Goal: Task Accomplishment & Management: Use online tool/utility

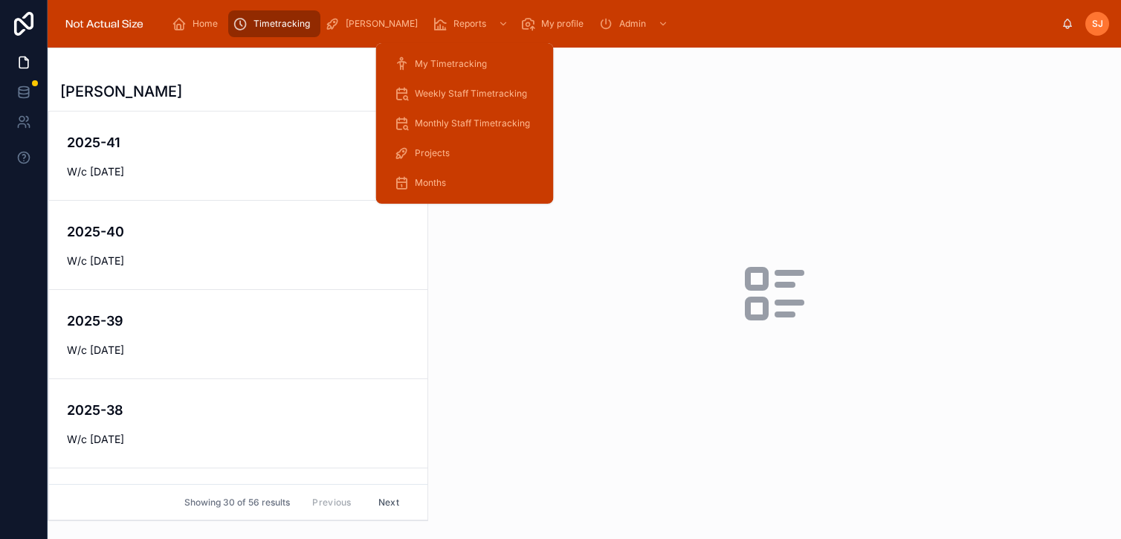
click at [433, 32] on div "Reports" at bounding box center [472, 24] width 79 height 24
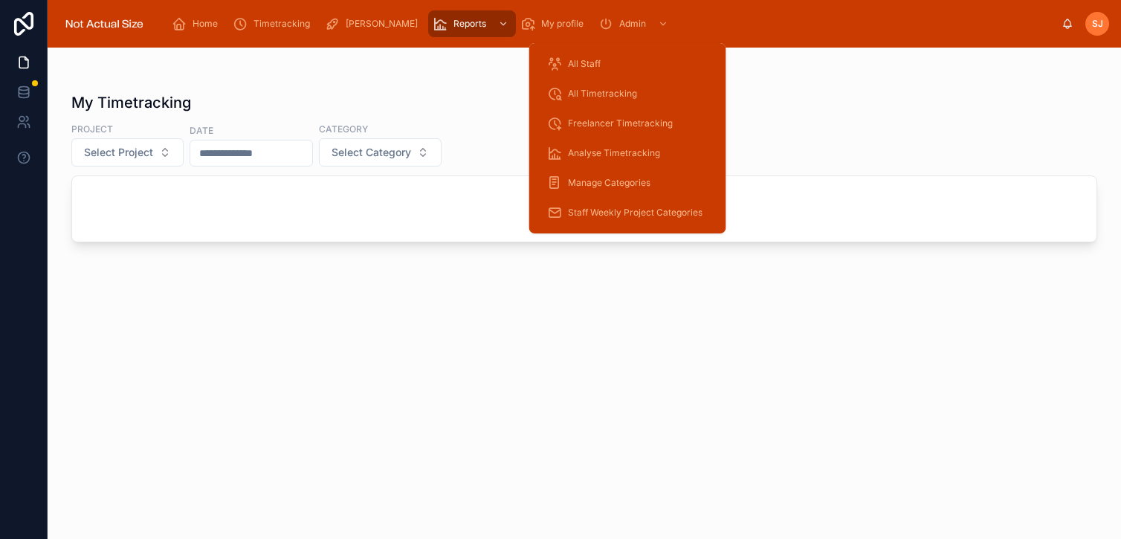
click at [624, 24] on span "Admin" at bounding box center [632, 24] width 27 height 12
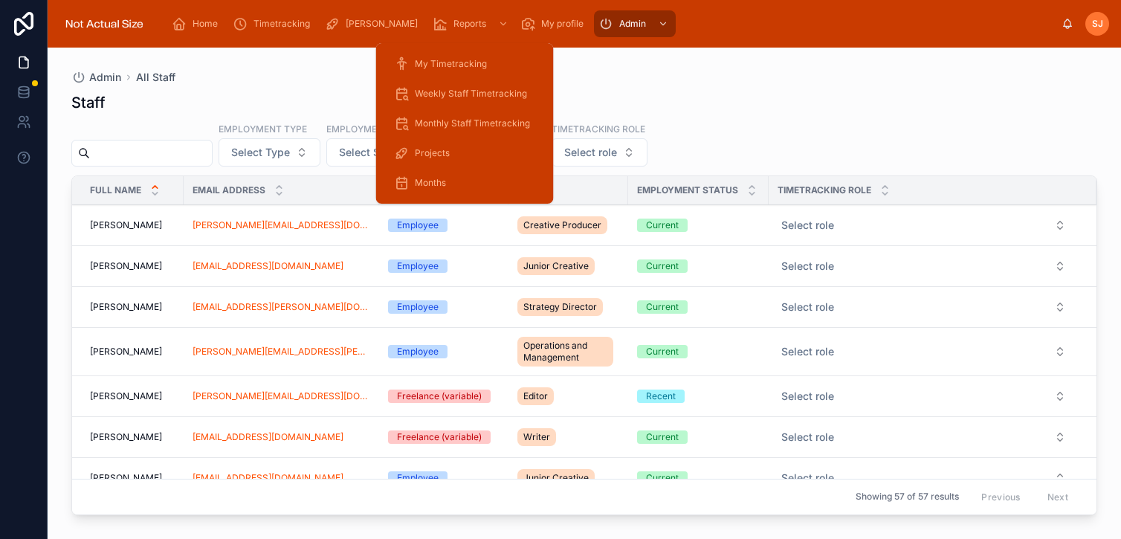
click at [442, 182] on span "Months" at bounding box center [430, 183] width 31 height 12
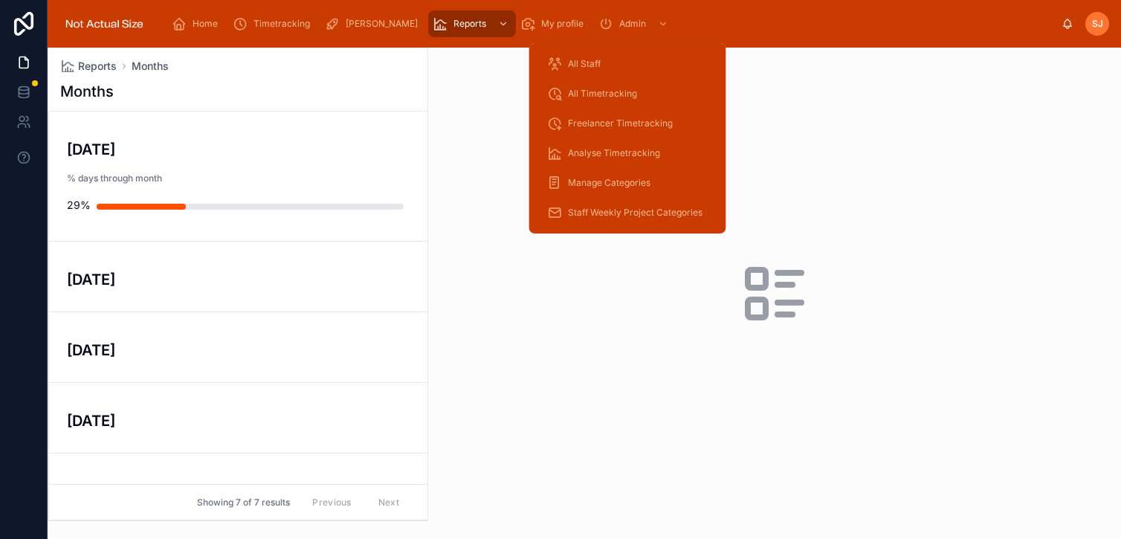
click at [614, 148] on span "Analyse Timetracking" at bounding box center [614, 153] width 92 height 12
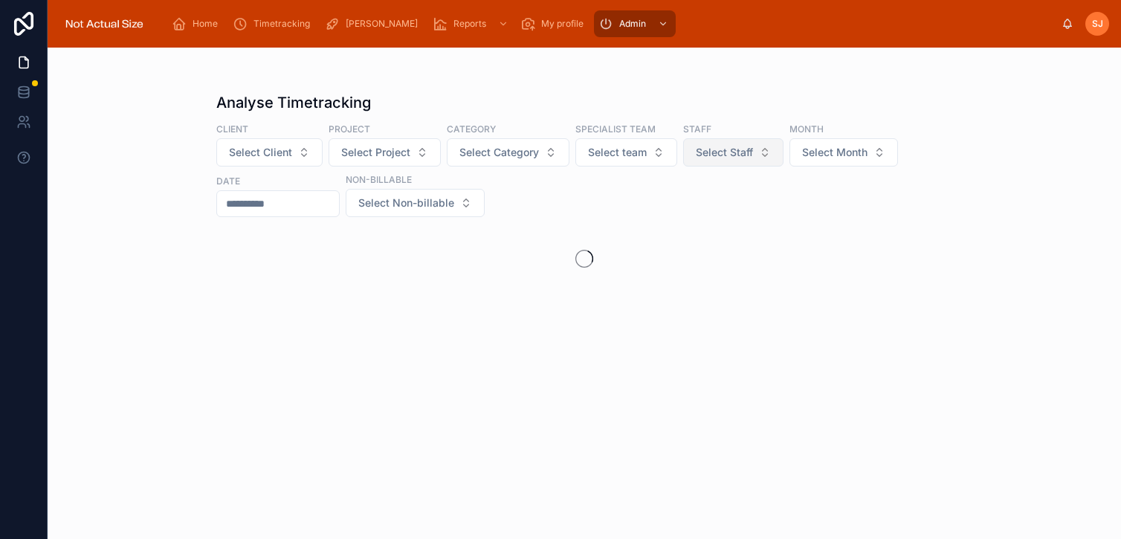
click at [691, 155] on button "Select Staff" at bounding box center [733, 152] width 100 height 28
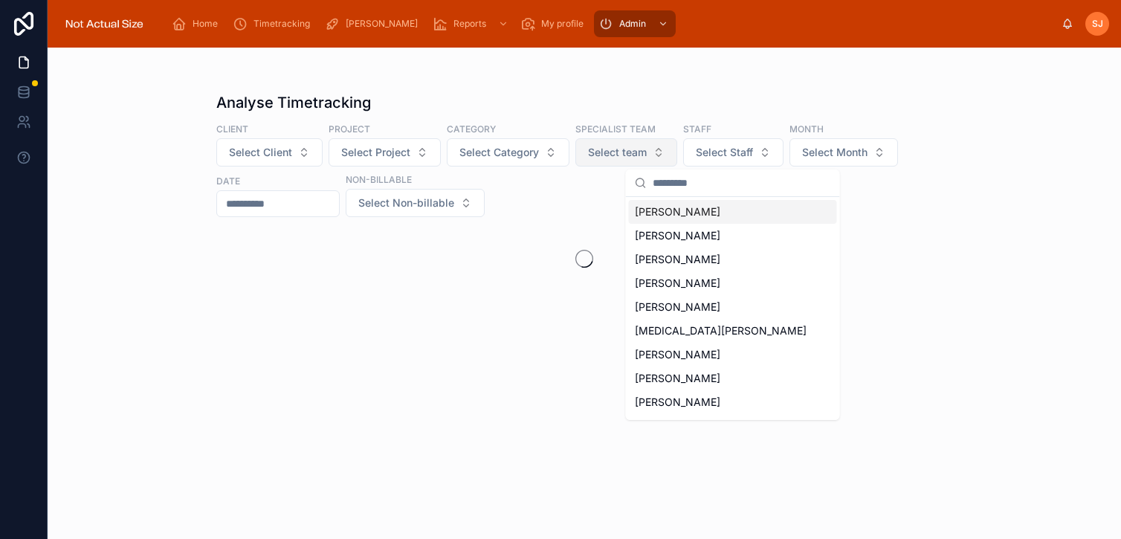
click at [643, 154] on span "Select team" at bounding box center [617, 152] width 59 height 15
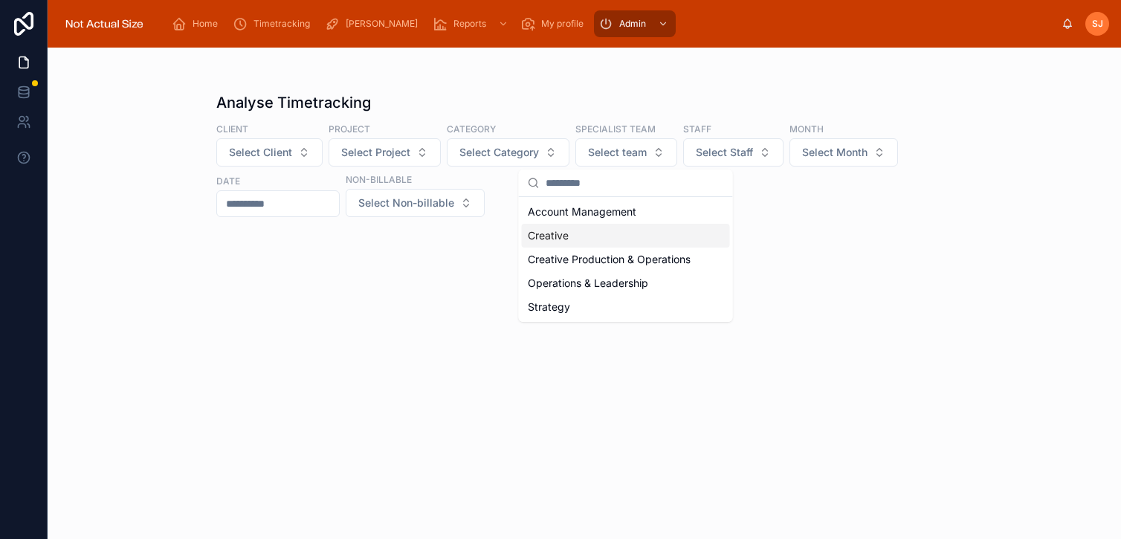
click at [564, 236] on span "Creative" at bounding box center [548, 235] width 41 height 15
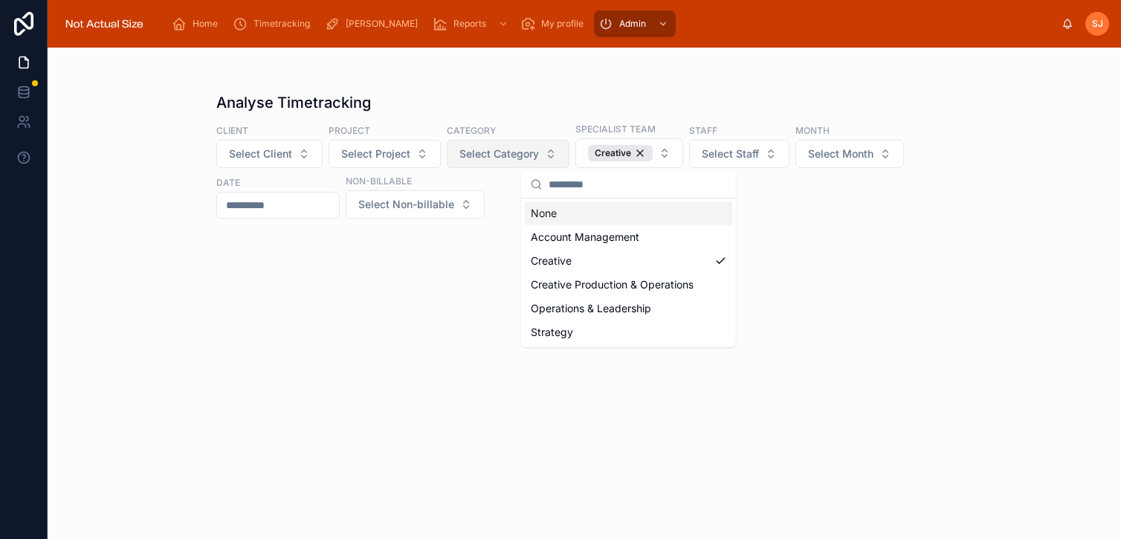
click at [501, 143] on button "Select Category" at bounding box center [508, 154] width 123 height 28
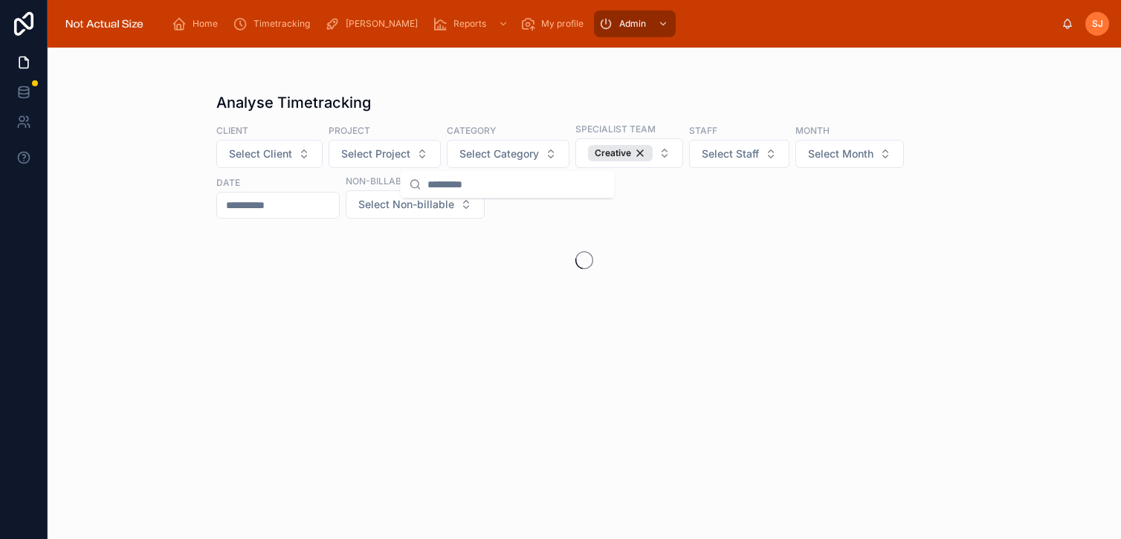
click at [518, 112] on div "Analyse Timetracking" at bounding box center [584, 102] width 737 height 21
click at [845, 156] on span "Select Month" at bounding box center [840, 153] width 65 height 15
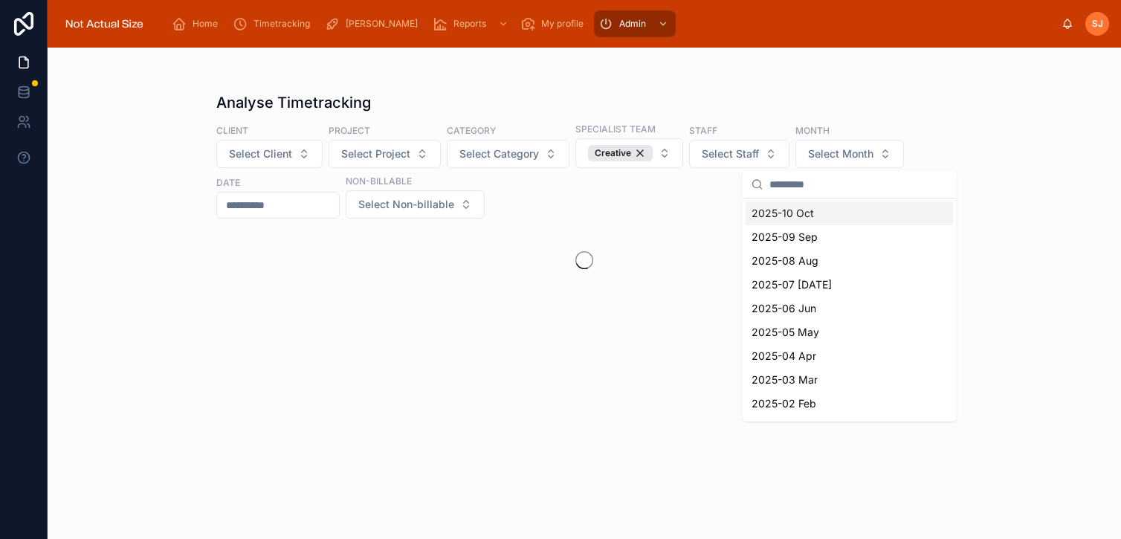
click at [784, 96] on div "Analyse Timetracking" at bounding box center [584, 102] width 737 height 21
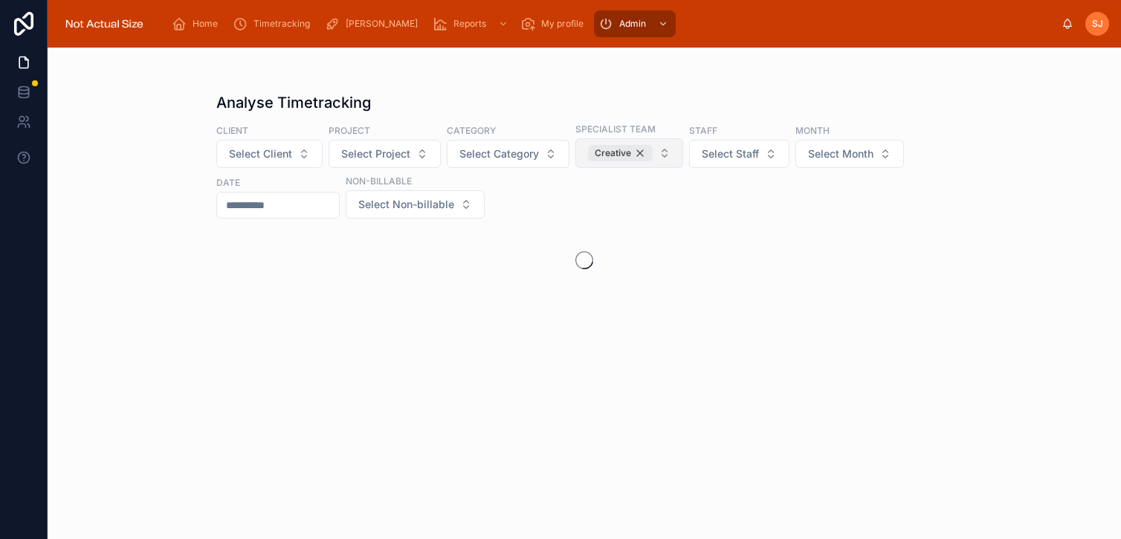
click at [636, 155] on div "Creative" at bounding box center [620, 153] width 65 height 16
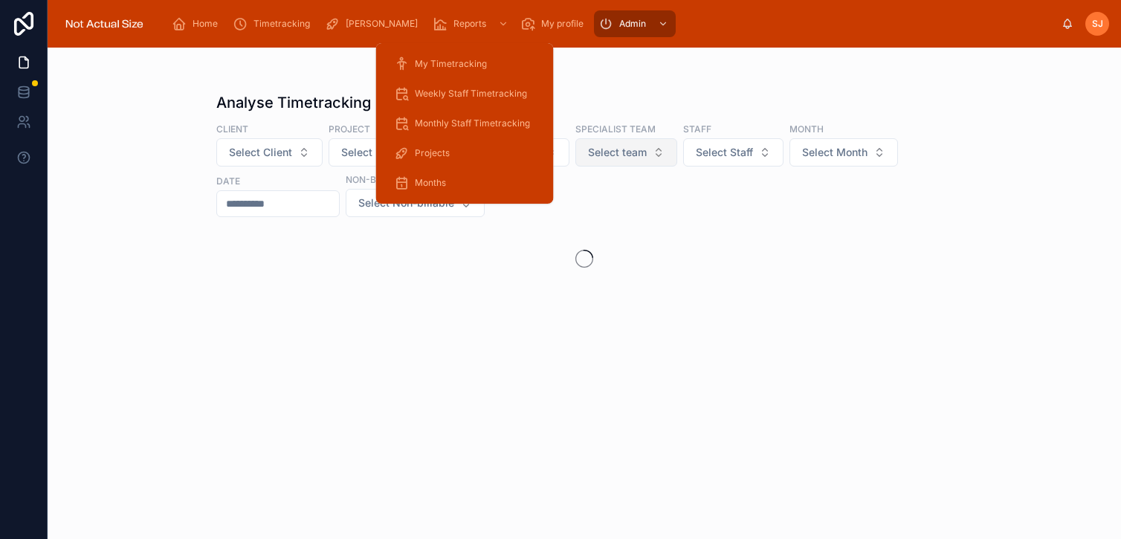
click at [454, 27] on span "Reports" at bounding box center [470, 24] width 33 height 12
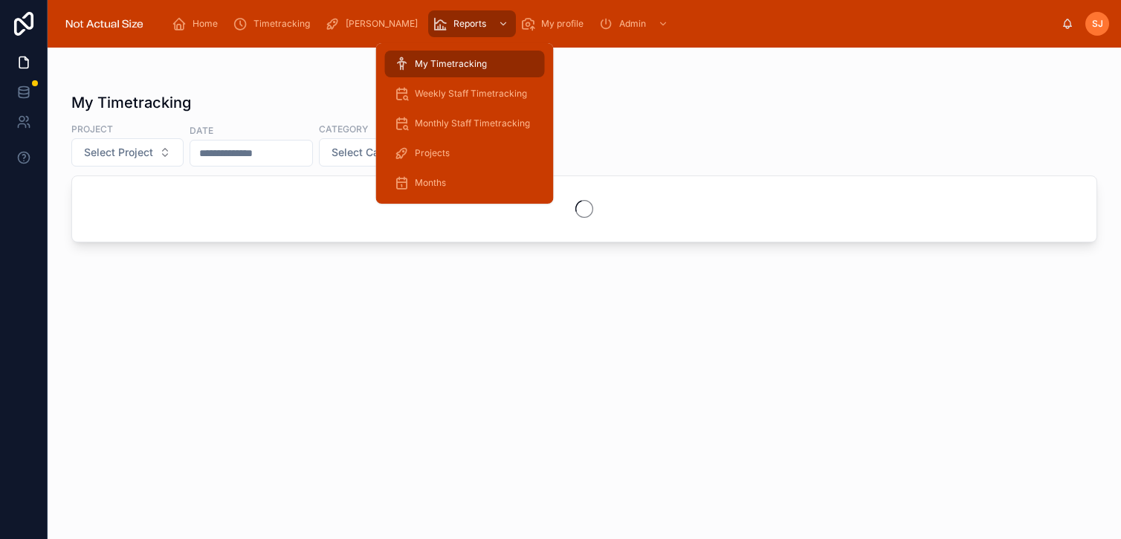
click at [437, 117] on span "Monthly Staff Timetracking" at bounding box center [472, 123] width 115 height 12
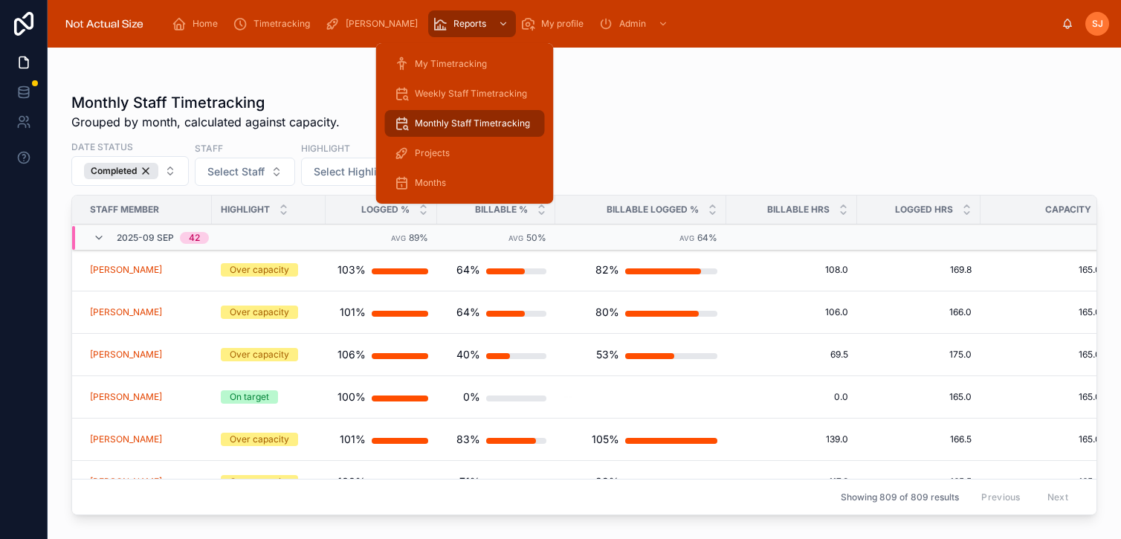
click at [442, 130] on div "Monthly Staff Timetracking" at bounding box center [465, 124] width 142 height 24
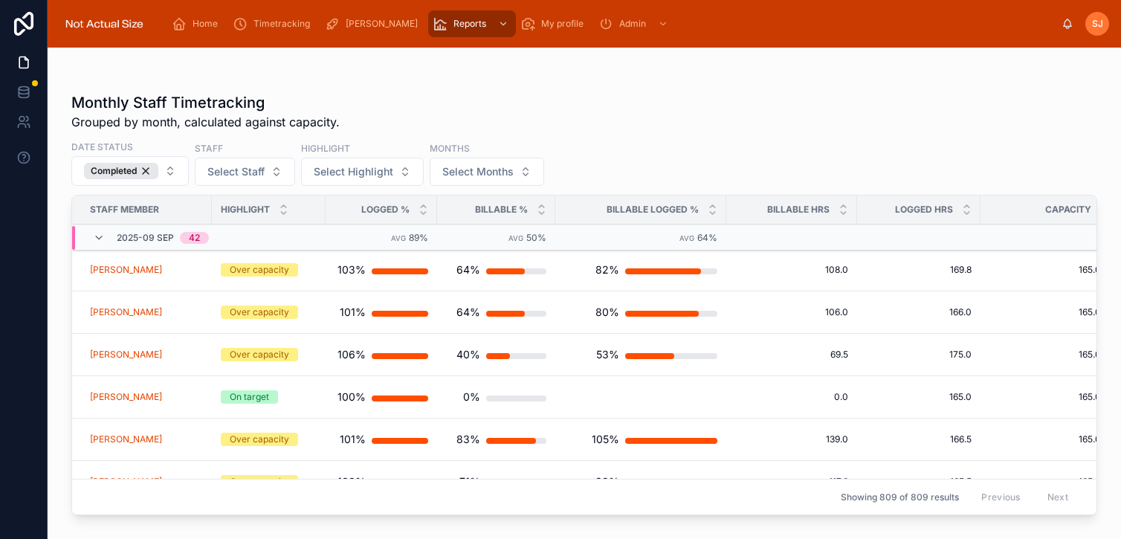
click at [599, 125] on div "Monthly Staff Timetracking Grouped by month, calculated against capacity." at bounding box center [584, 111] width 1026 height 39
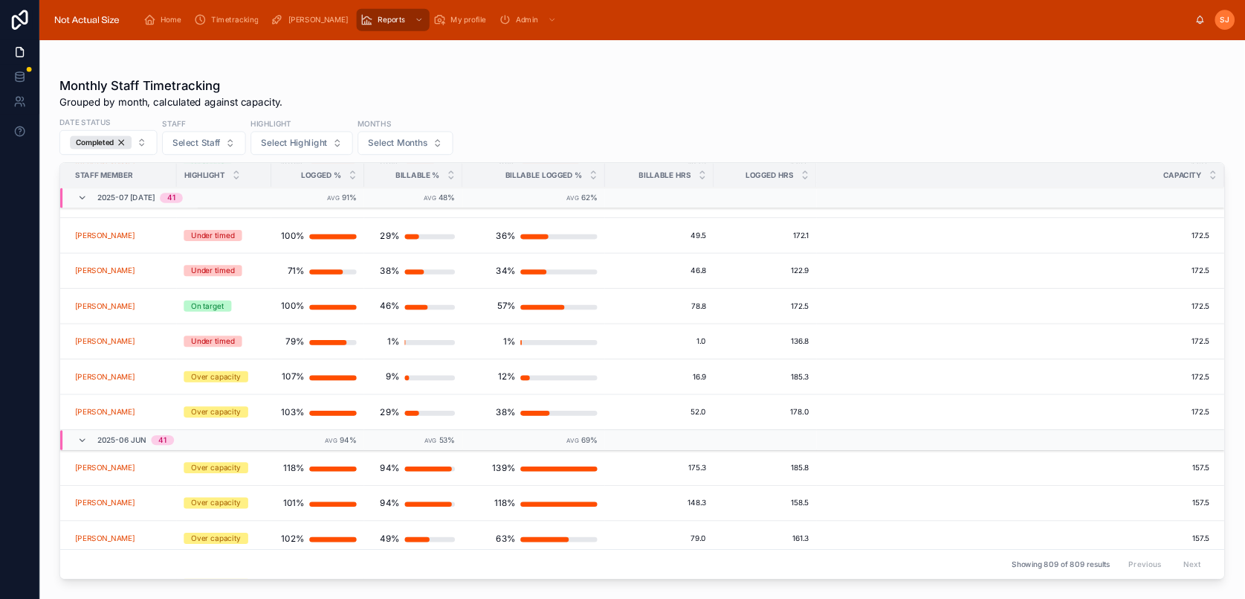
scroll to position [5093, 0]
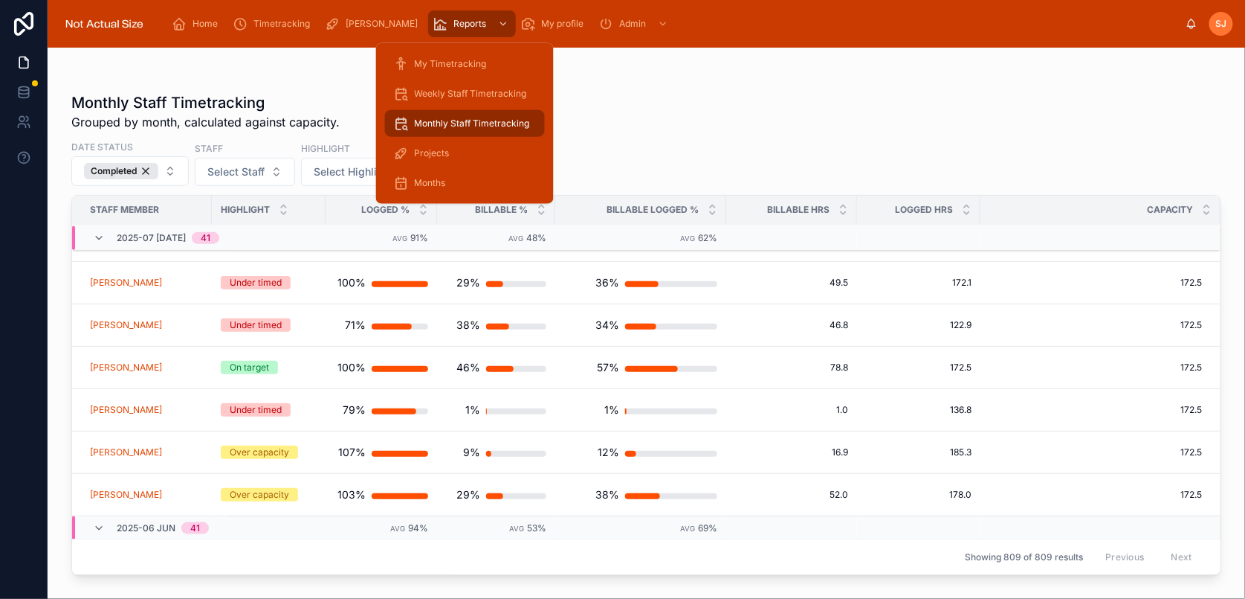
click at [443, 181] on span "Months" at bounding box center [430, 183] width 31 height 12
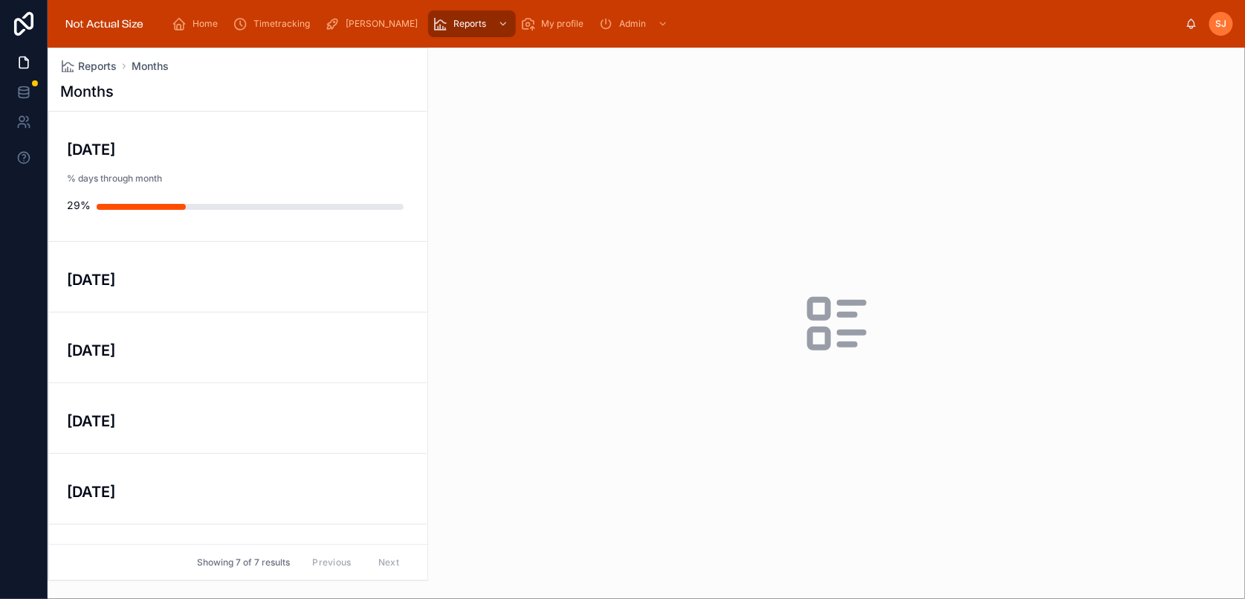
click at [201, 262] on div "[DATE]" at bounding box center [238, 276] width 343 height 28
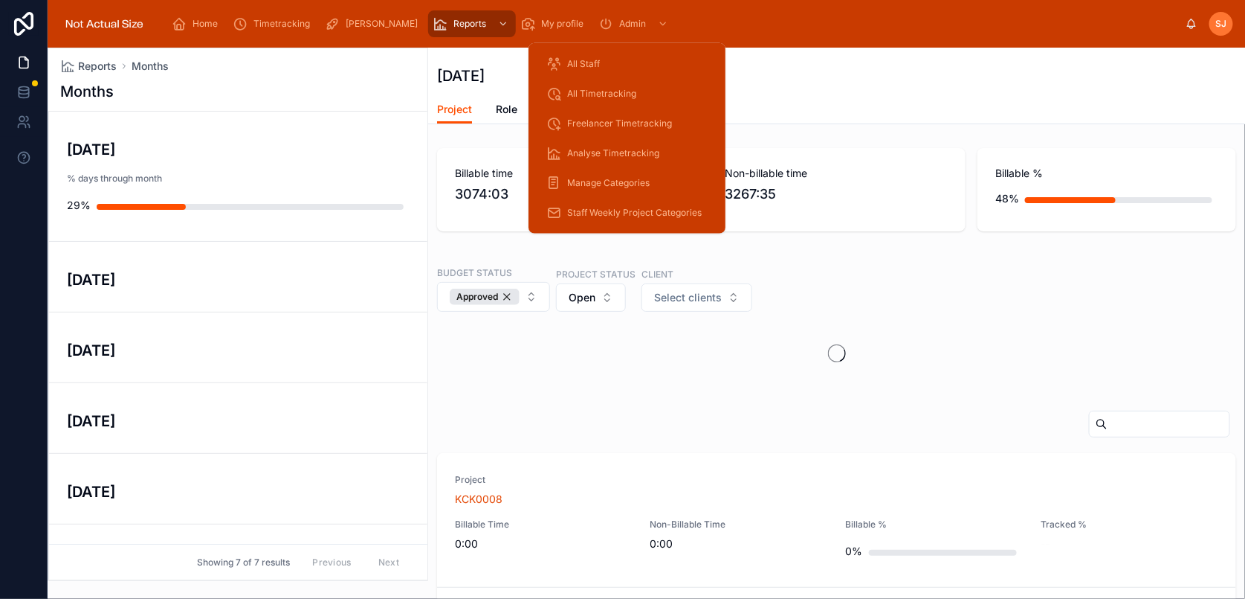
click at [636, 19] on span "Admin" at bounding box center [632, 24] width 27 height 12
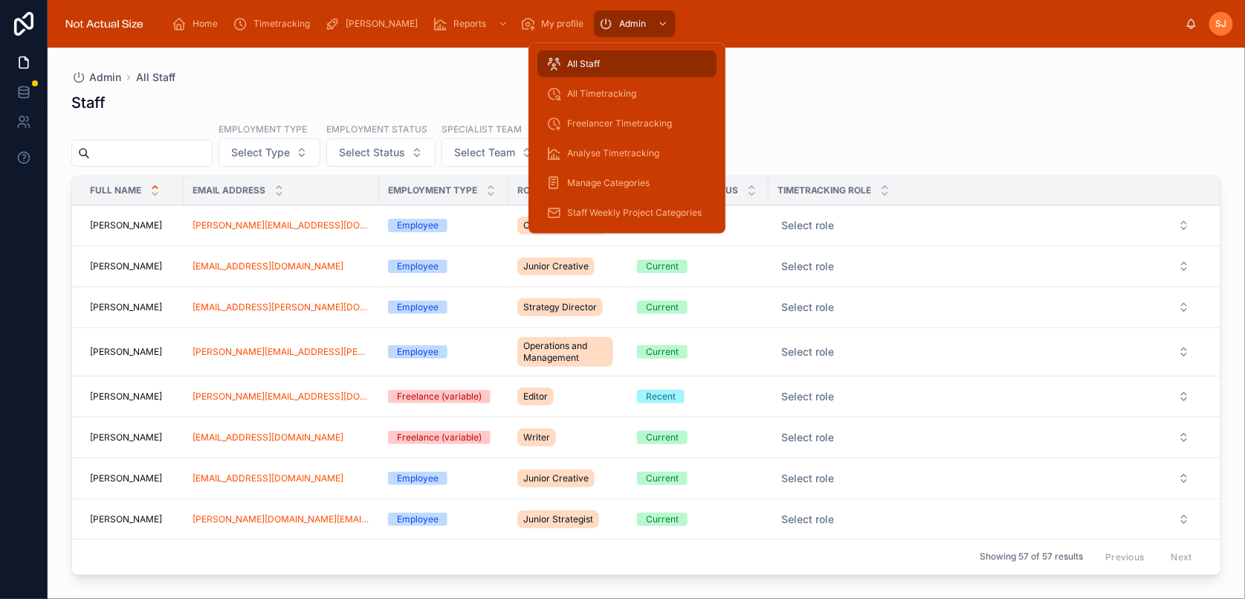
click at [630, 151] on span "Analyse Timetracking" at bounding box center [613, 153] width 92 height 12
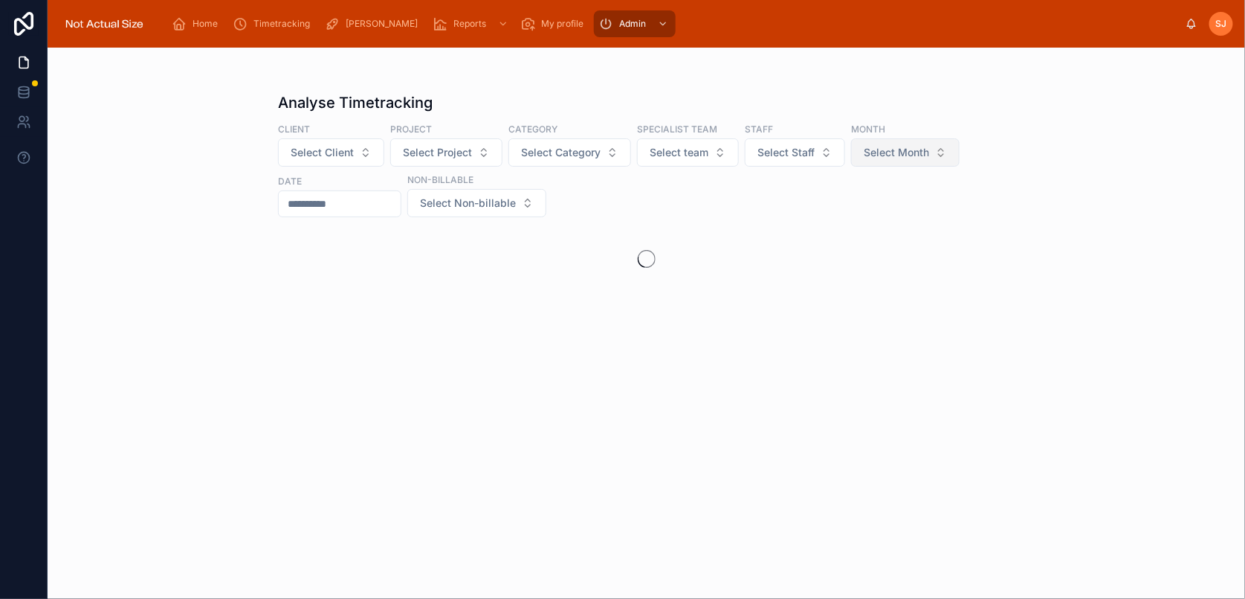
click at [923, 154] on span "Select Month" at bounding box center [896, 152] width 65 height 15
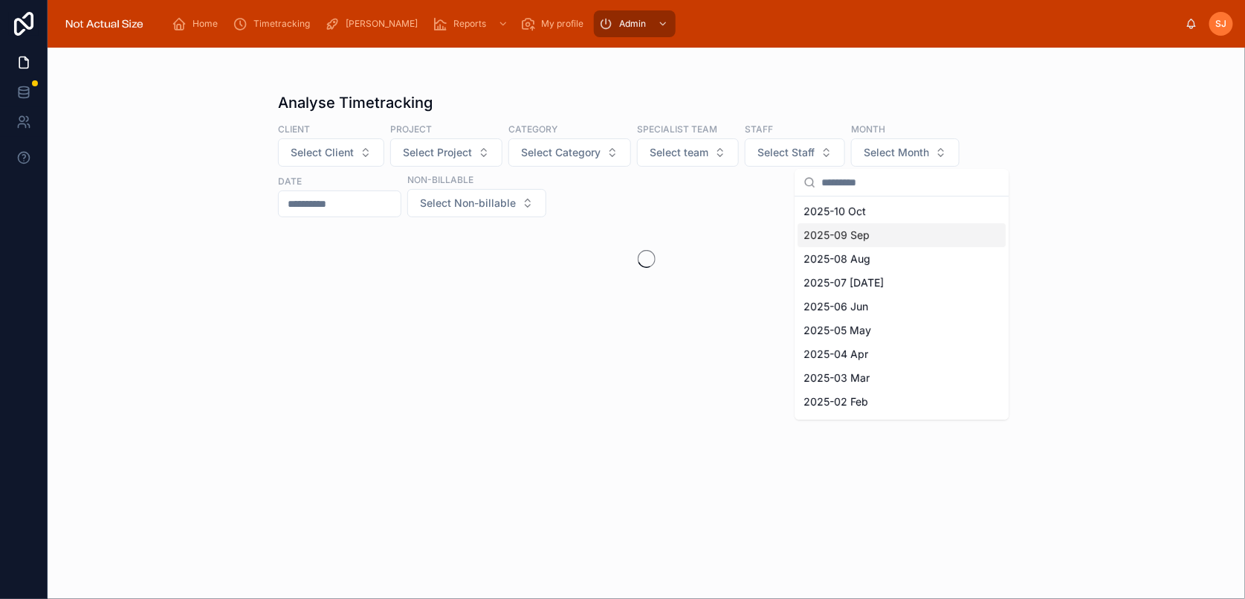
click at [874, 233] on div "2025-09 Sep" at bounding box center [902, 235] width 208 height 24
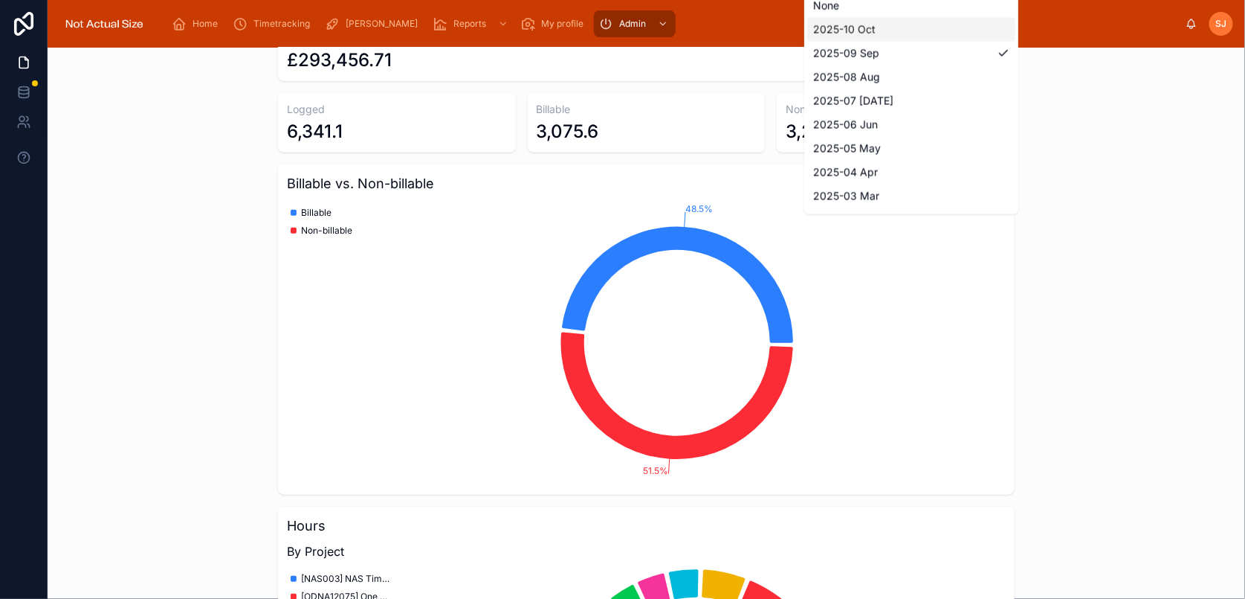
scroll to position [195, 0]
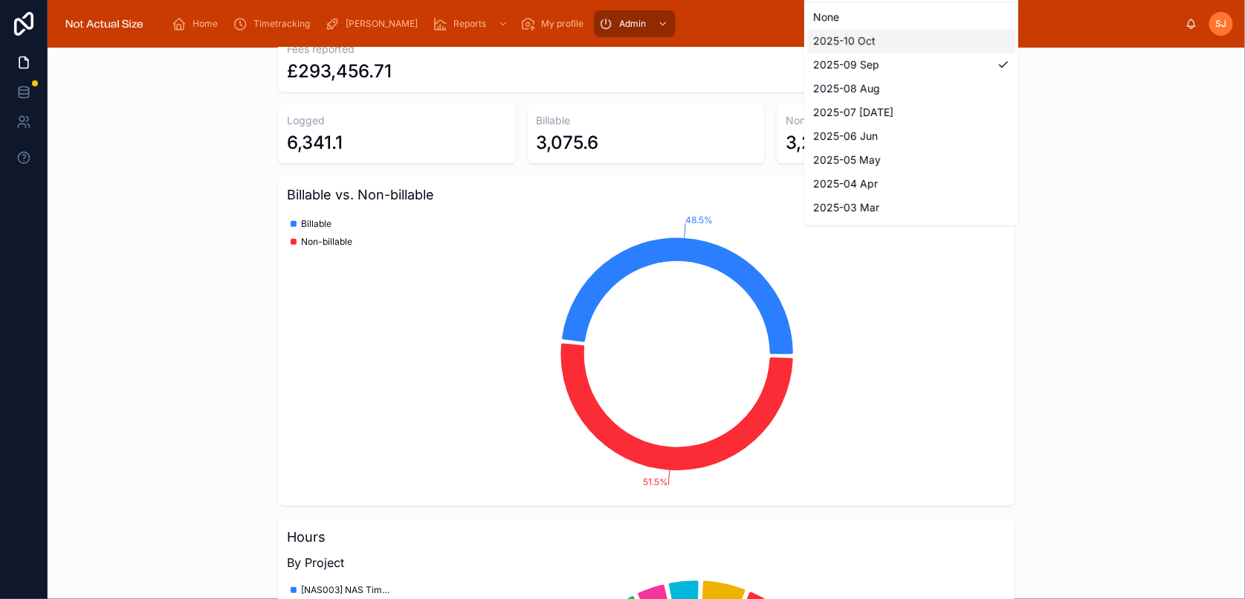
click at [1120, 189] on div "Analyse Timetracking Client Select Client Project Select Project Category Selec…" at bounding box center [647, 323] width 1198 height 551
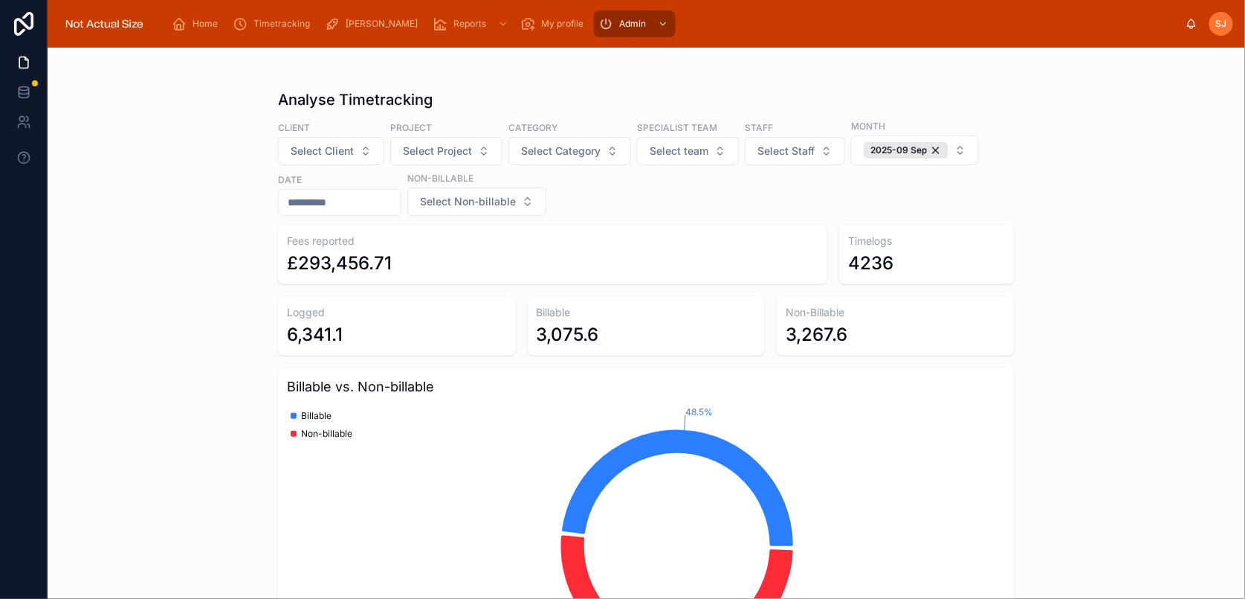
scroll to position [0, 0]
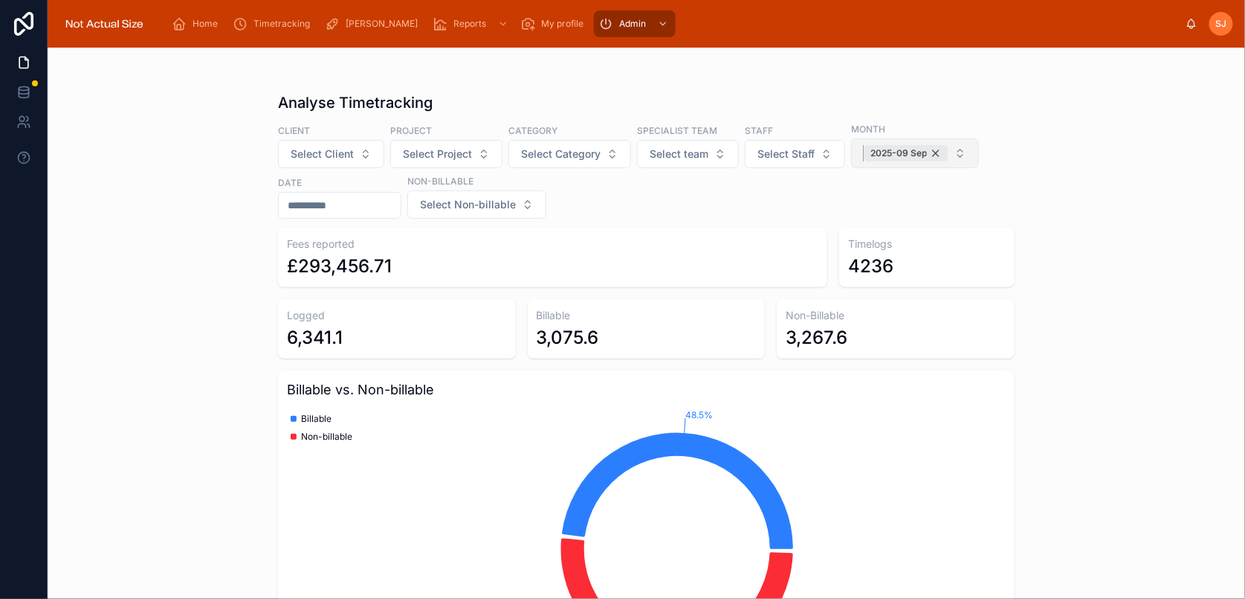
click at [936, 153] on div "2025-09 Sep" at bounding box center [906, 153] width 85 height 16
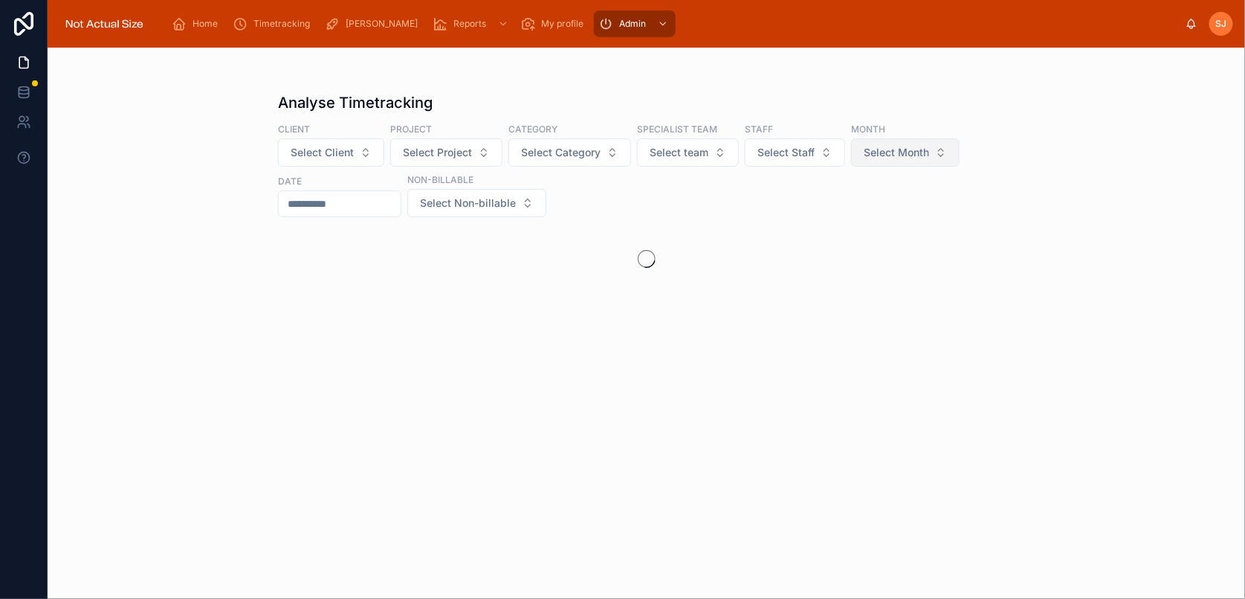
click at [923, 158] on span "Select Month" at bounding box center [896, 152] width 65 height 15
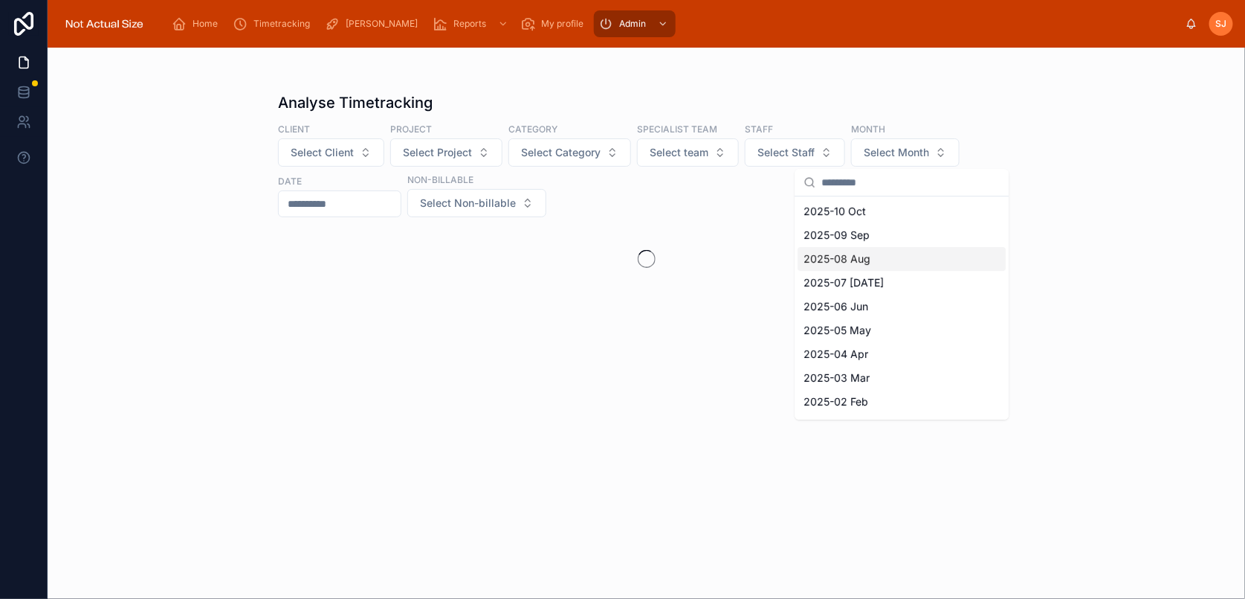
click at [874, 255] on div "2025-08 Aug" at bounding box center [902, 259] width 208 height 24
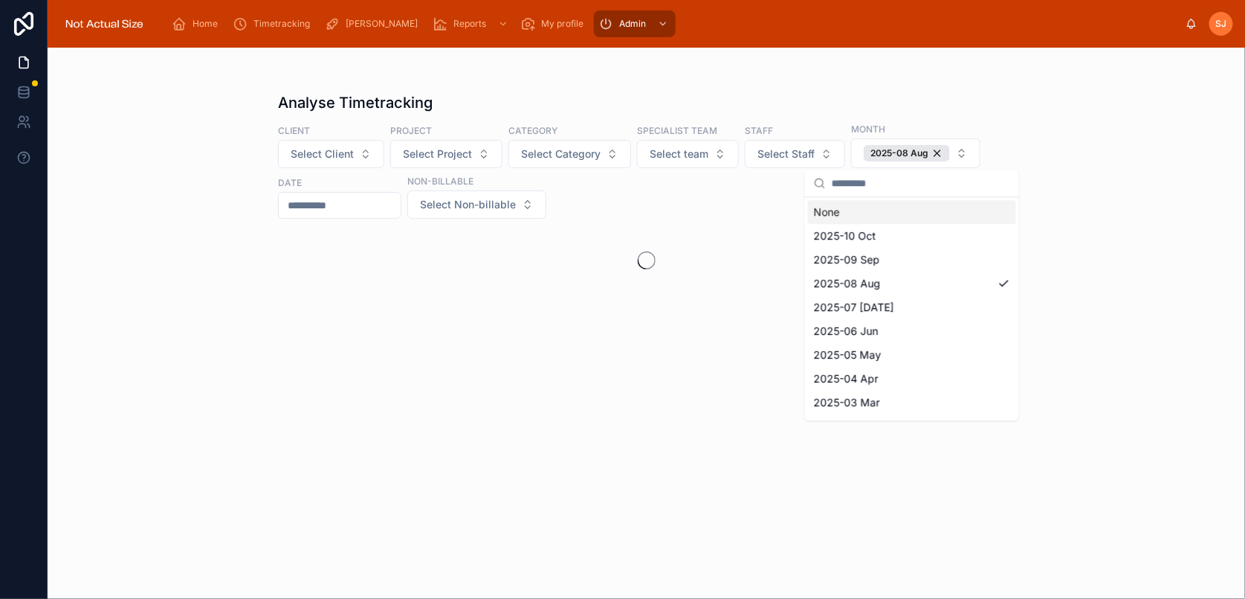
click at [1120, 171] on div "Analyse Timetracking Client Select Client Project Select Project Category Selec…" at bounding box center [647, 323] width 1198 height 551
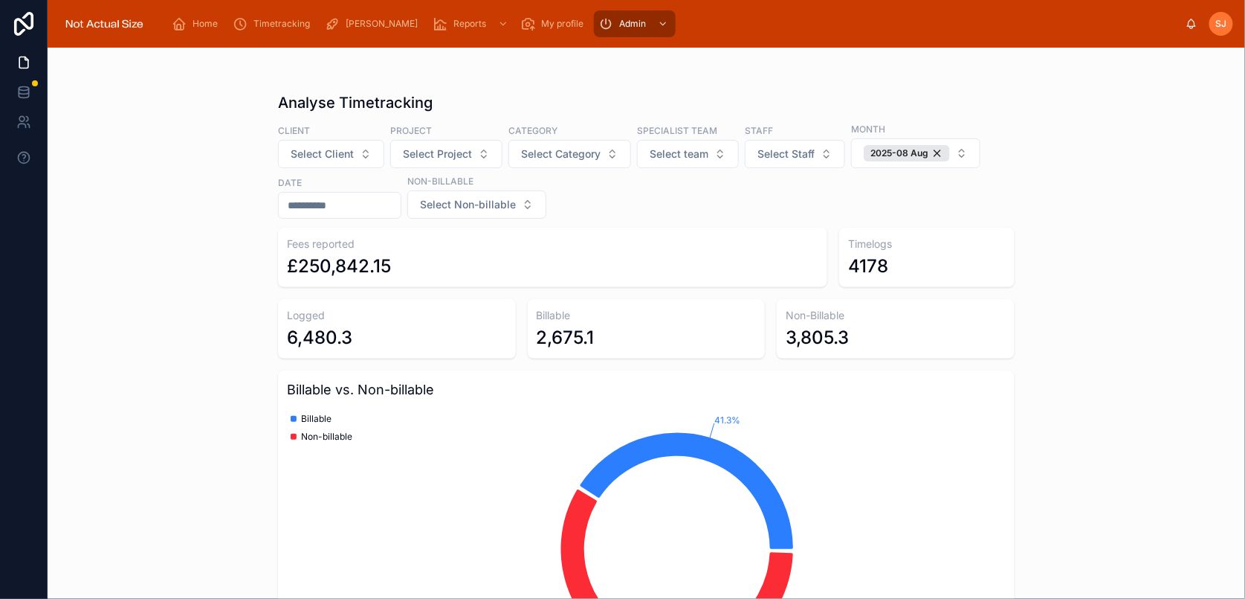
click at [1069, 214] on div "Analyse Timetracking Client Select Client Project Select Project Category Selec…" at bounding box center [647, 323] width 1198 height 551
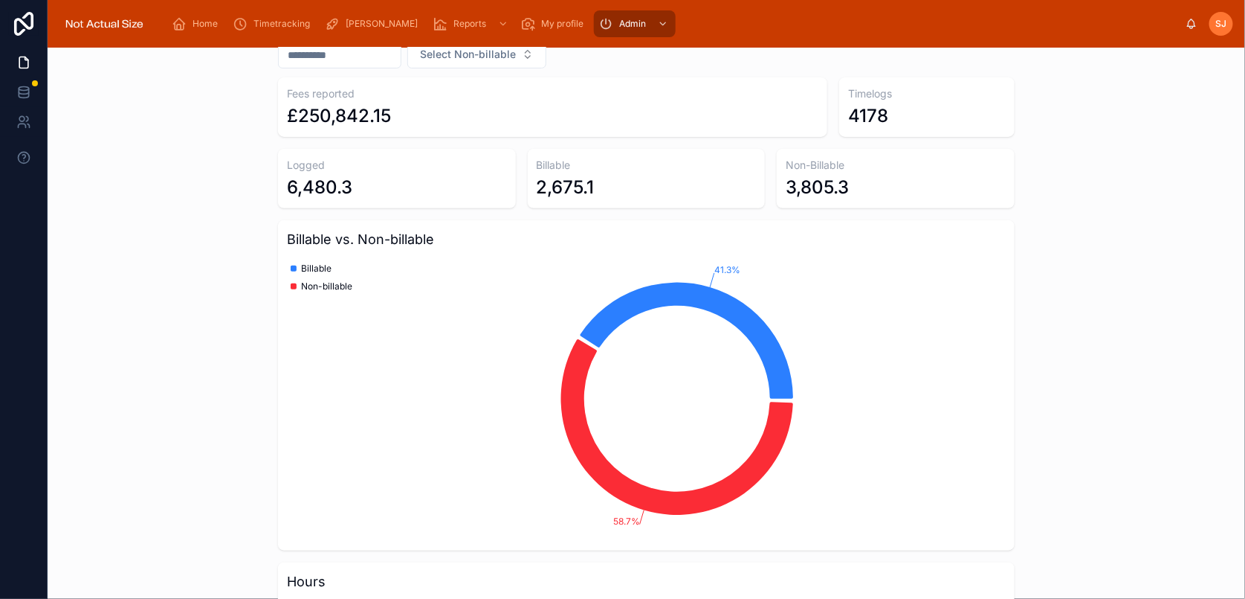
scroll to position [164, 0]
